Goal: Task Accomplishment & Management: Manage account settings

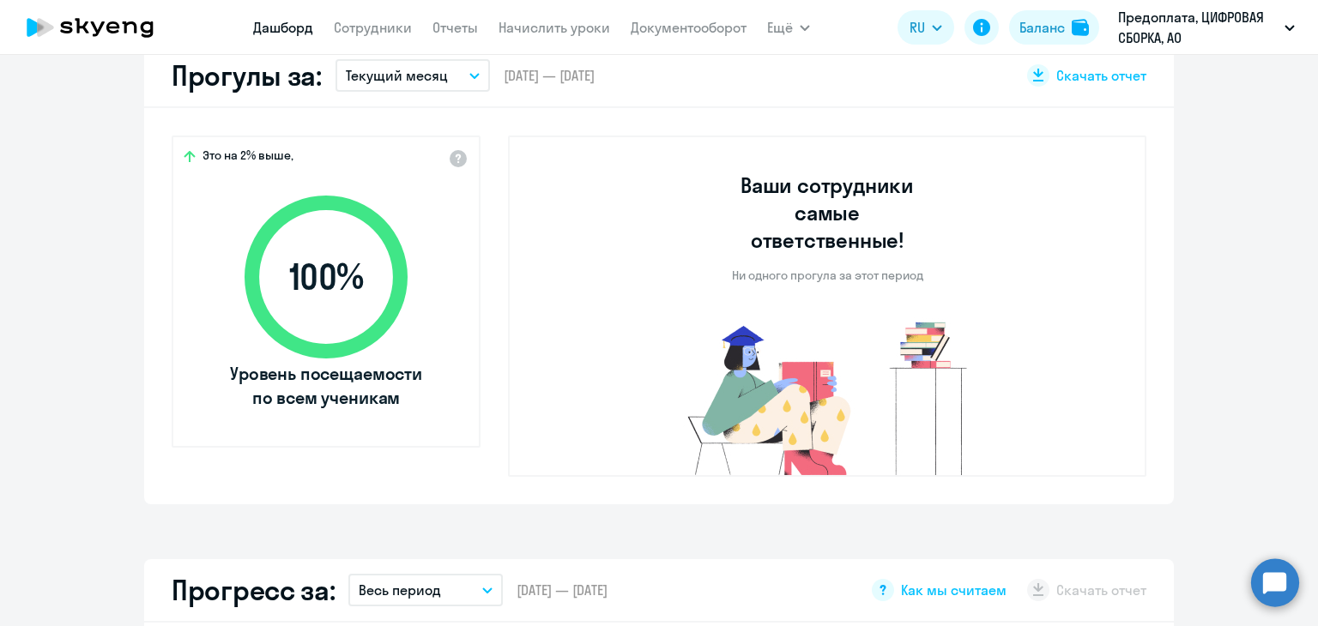
scroll to position [172, 0]
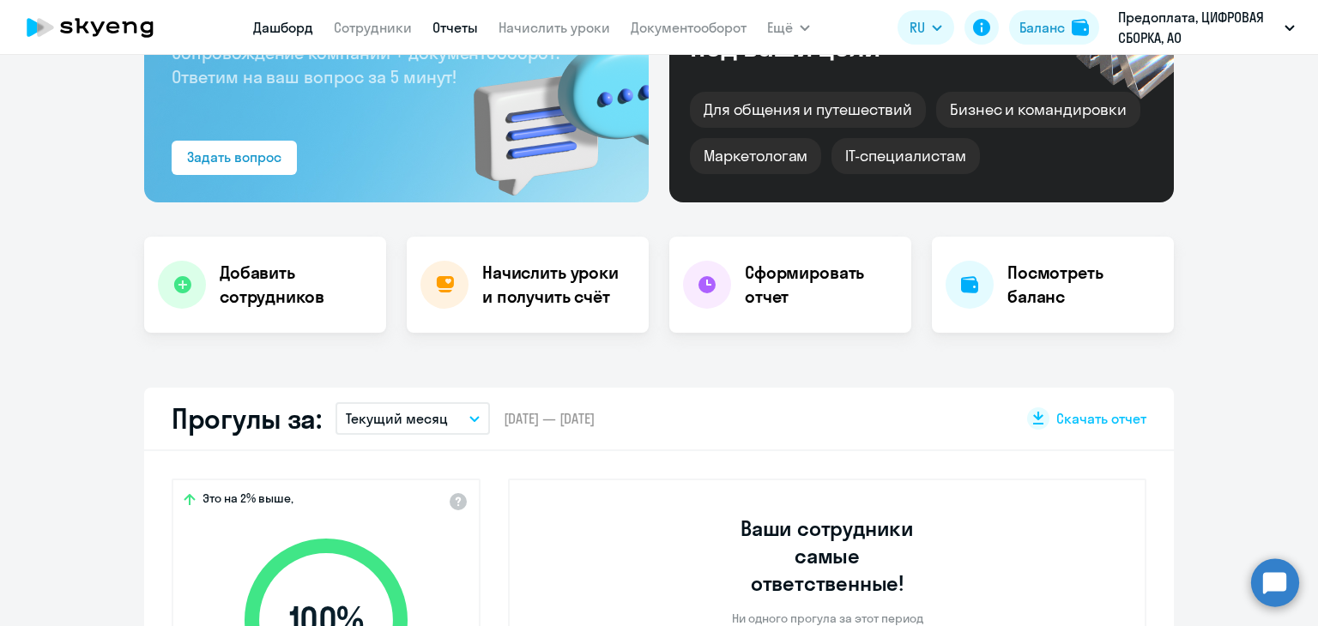
click at [456, 27] on link "Отчеты" at bounding box center [454, 27] width 45 height 17
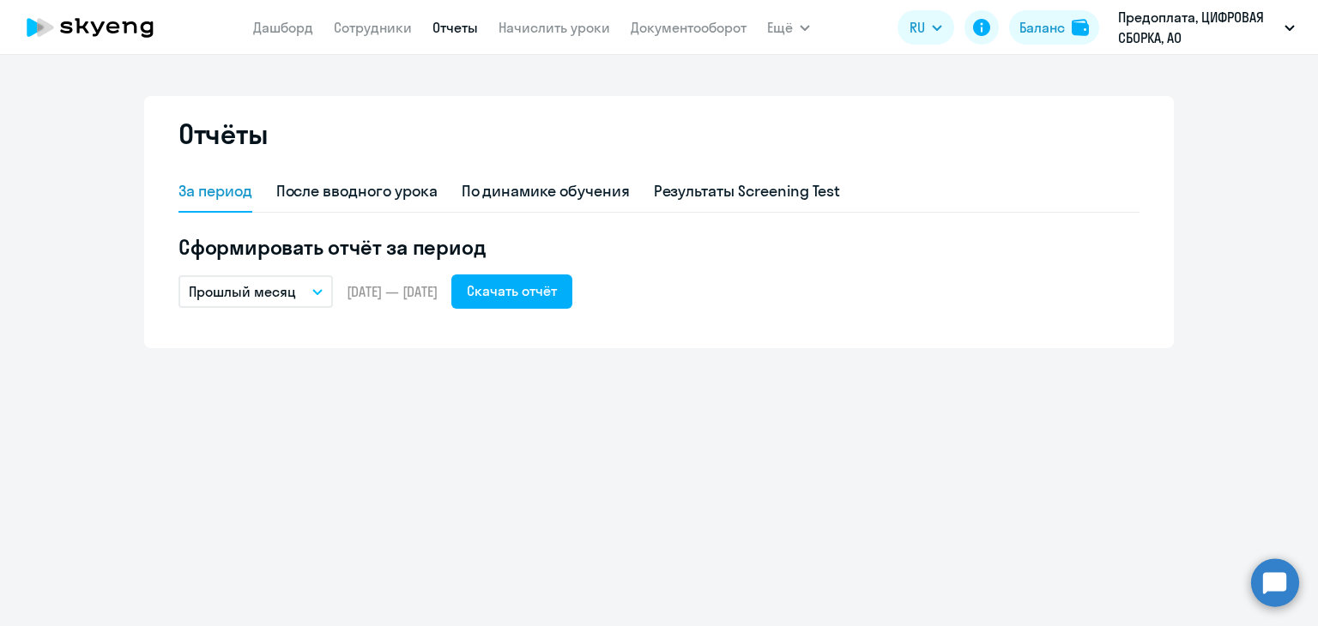
click at [326, 286] on button "Прошлый месяц" at bounding box center [255, 291] width 154 height 33
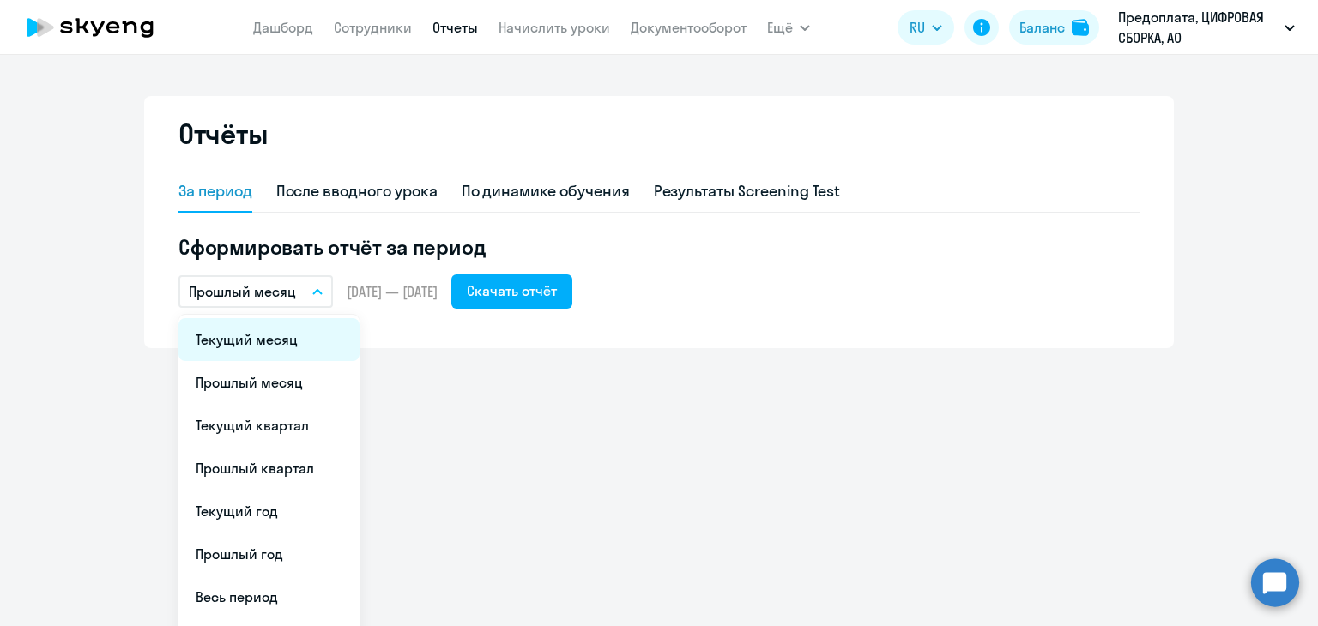
click at [283, 341] on li "Текущий месяц" at bounding box center [268, 339] width 181 height 43
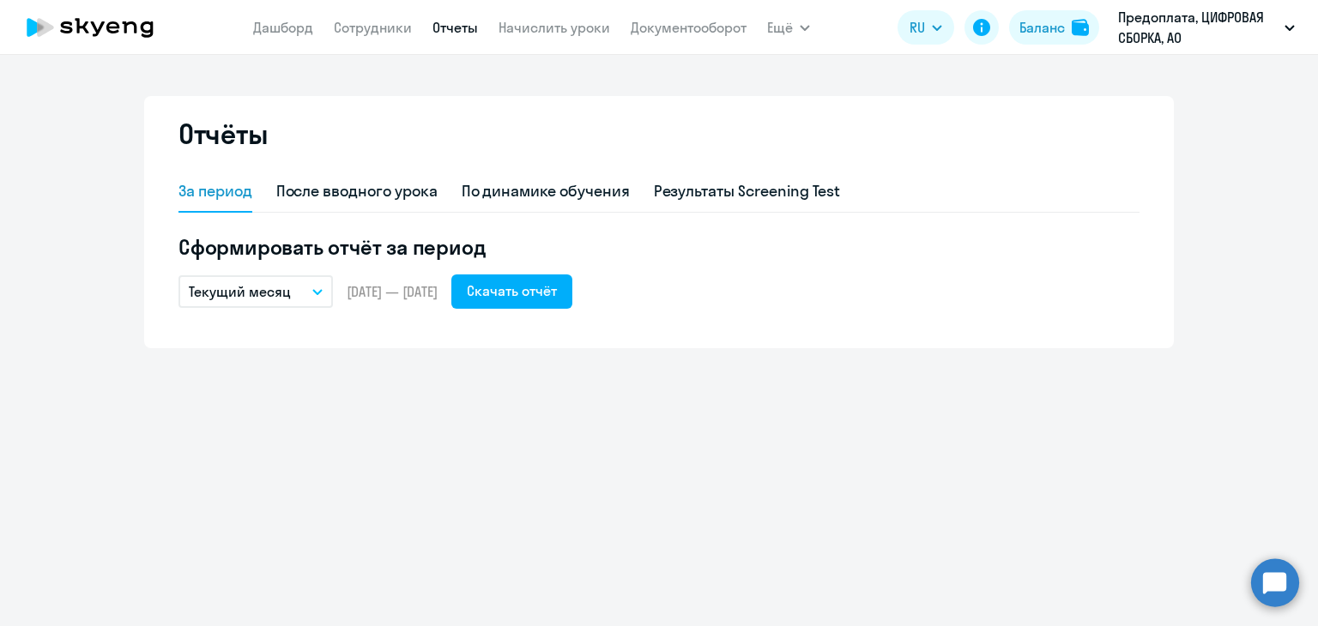
click at [319, 299] on button "Текущий месяц" at bounding box center [255, 291] width 154 height 33
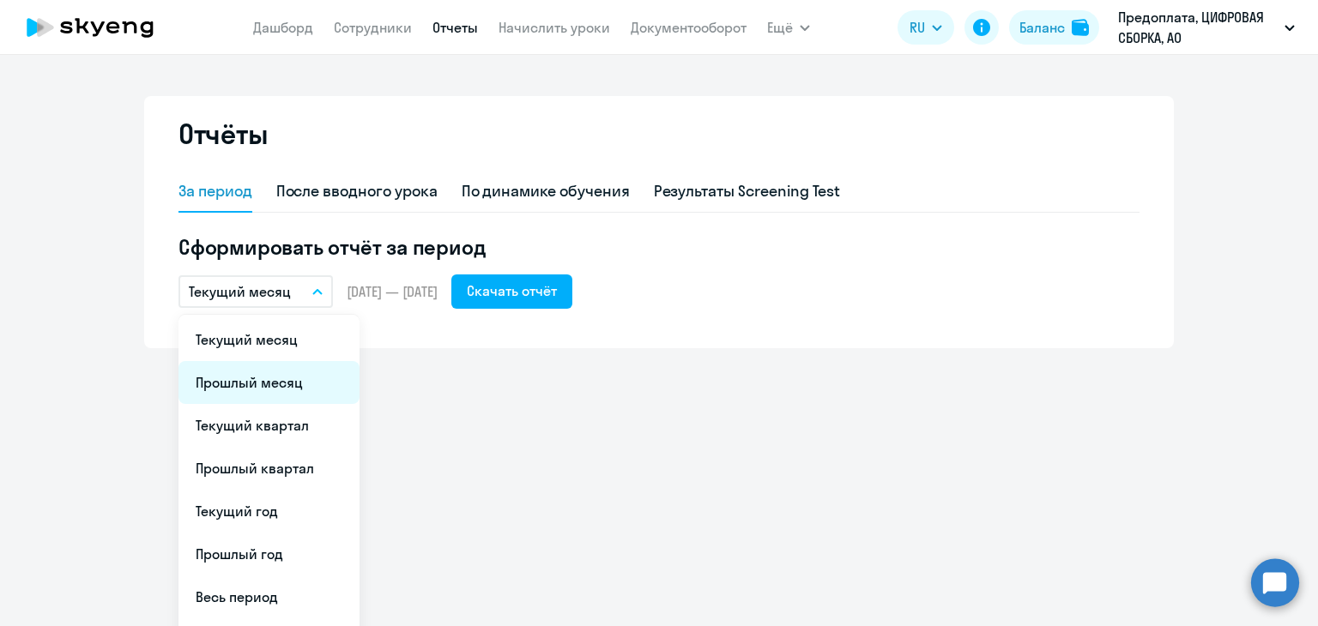
click at [305, 376] on li "Прошлый месяц" at bounding box center [268, 382] width 181 height 43
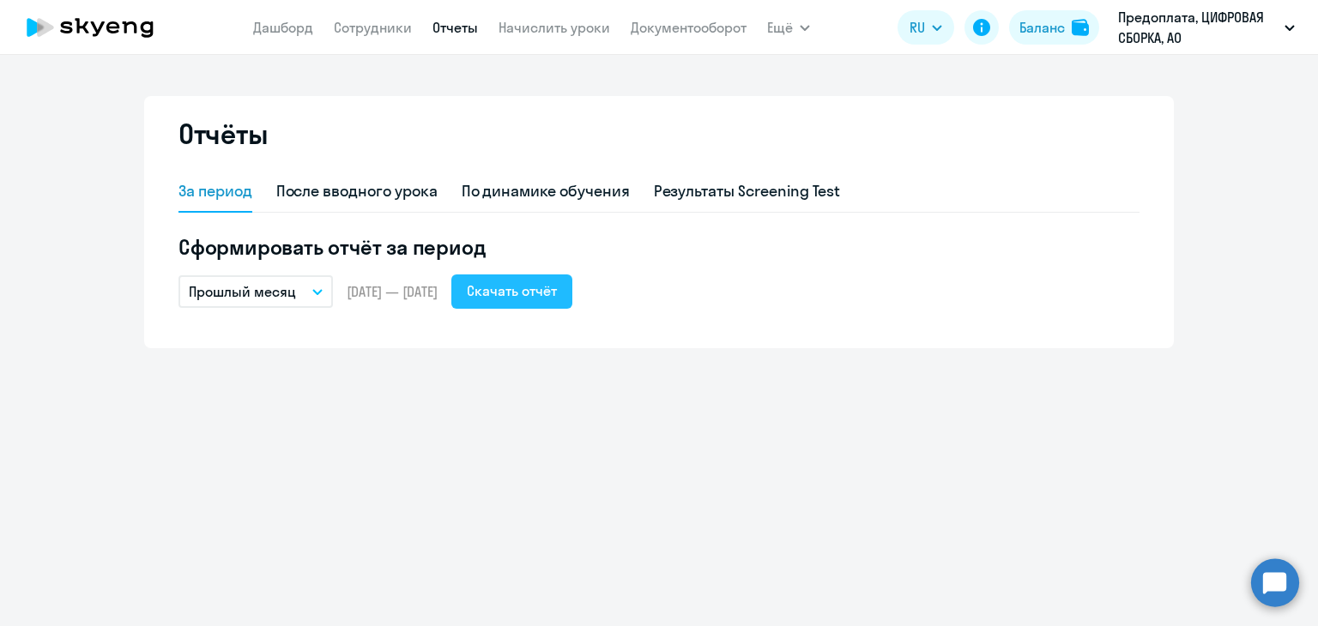
click at [542, 292] on div "Скачать отчёт" at bounding box center [512, 291] width 90 height 21
